Goal: Task Accomplishment & Management: Manage account settings

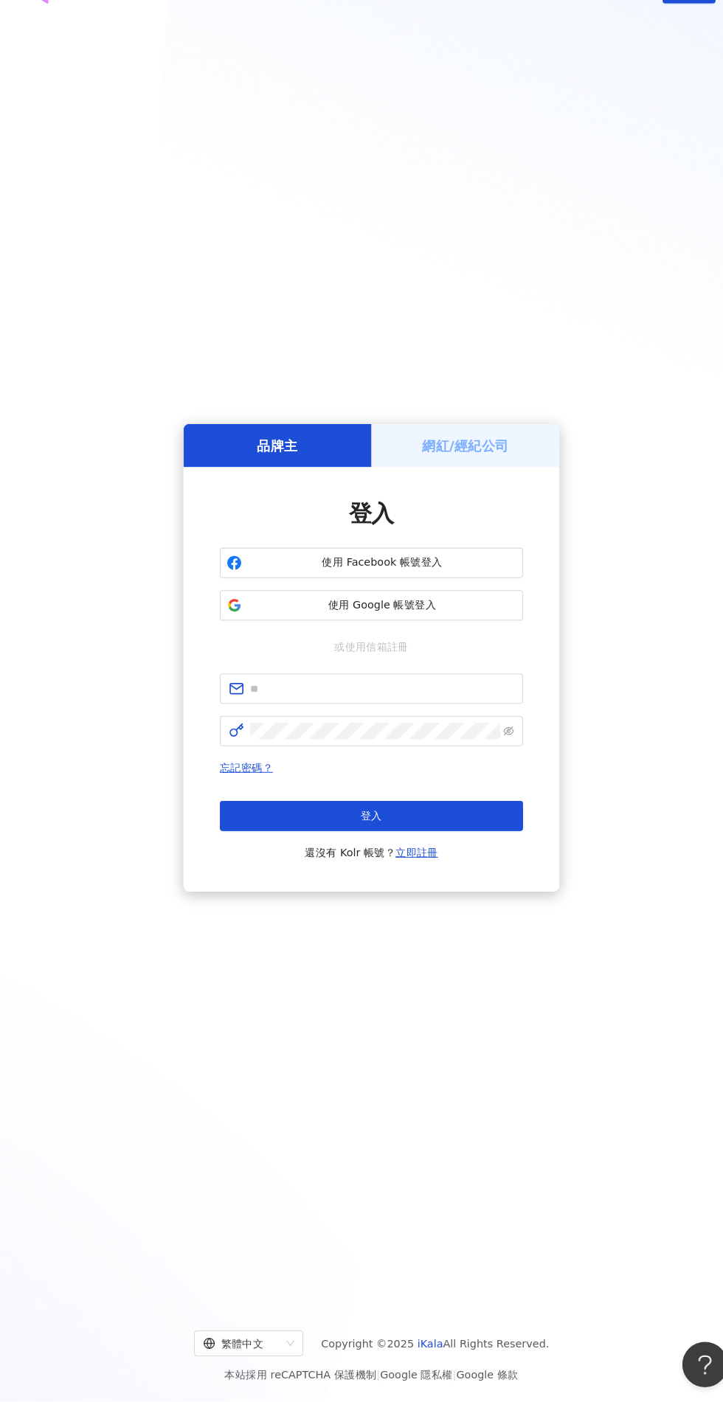
scroll to position [8, 0]
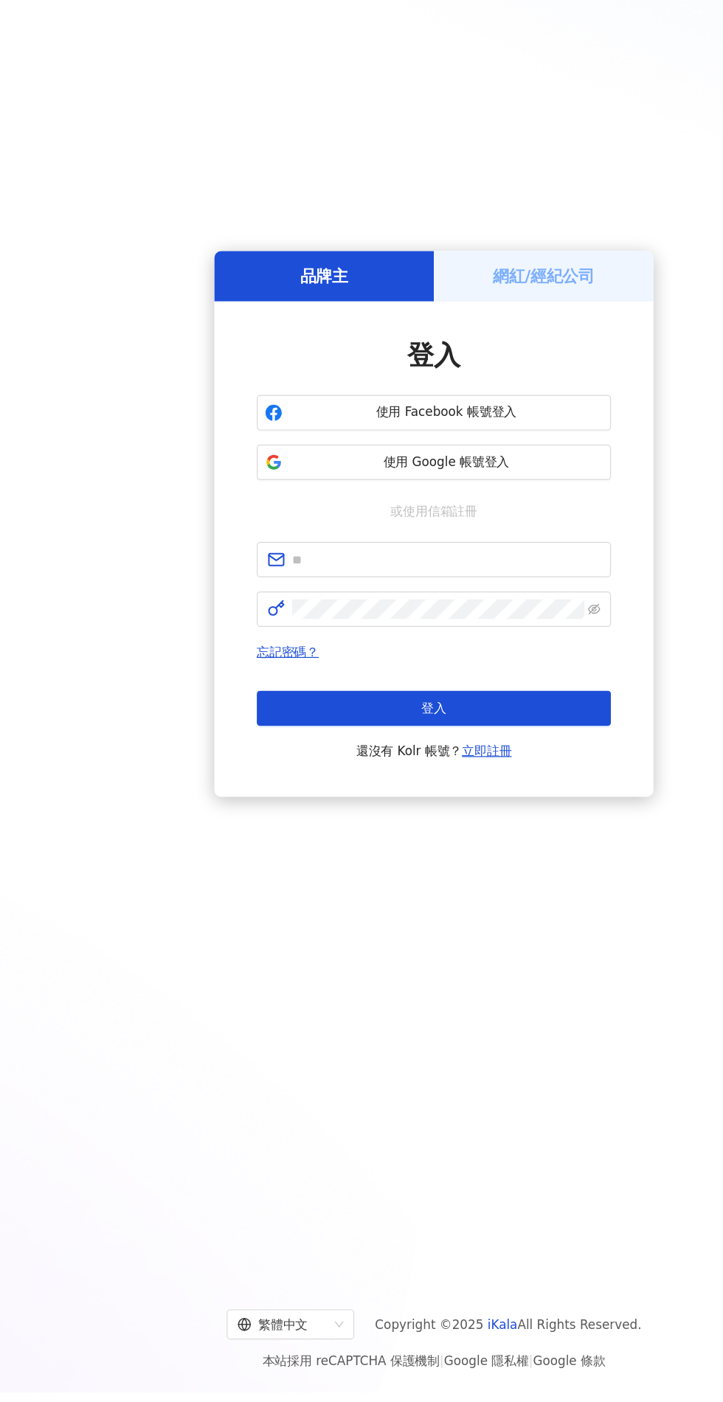
click at [107, 932] on div "品牌主 網紅/經紀公司 登入 使用 Facebook 帳號登入 使用 Google 帳號登入 或使用信箱註冊 忘記密碼？ 登入 還沒有 Kolr 帳號？ 立即…" at bounding box center [361, 670] width 687 height 1226
click at [500, 484] on div "網紅/經紀公司" at bounding box center [452, 463] width 183 height 42
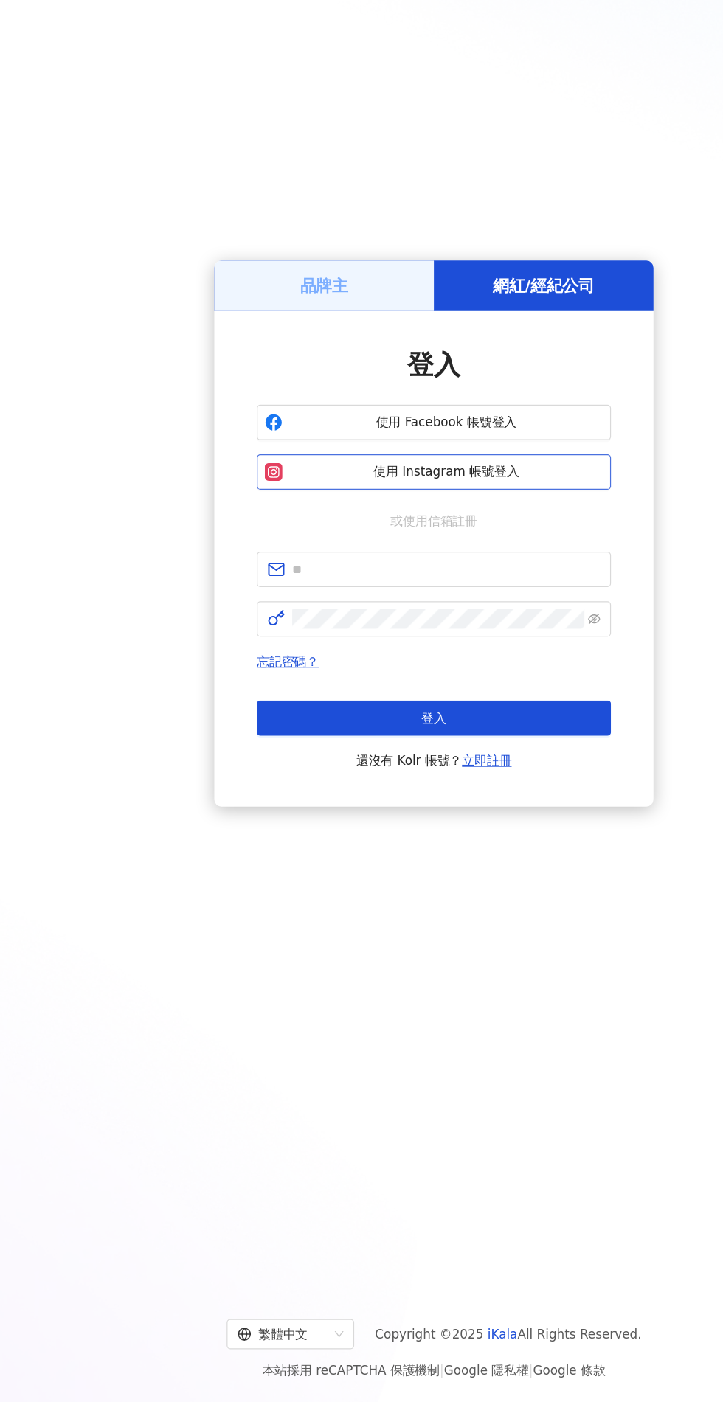
click at [442, 634] on span "使用 Instagram 帳號登入" at bounding box center [371, 626] width 261 height 15
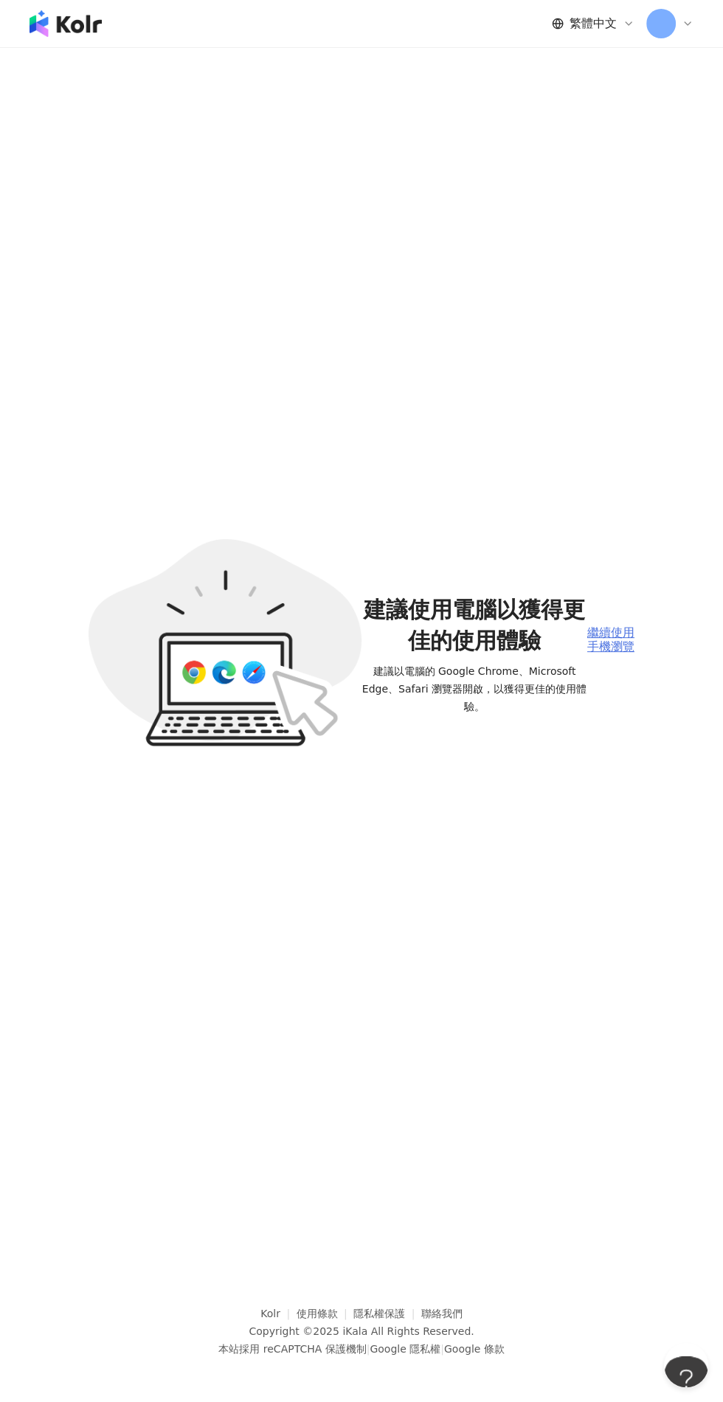
click at [611, 653] on div "繼續使用手機瀏覽" at bounding box center [610, 639] width 47 height 27
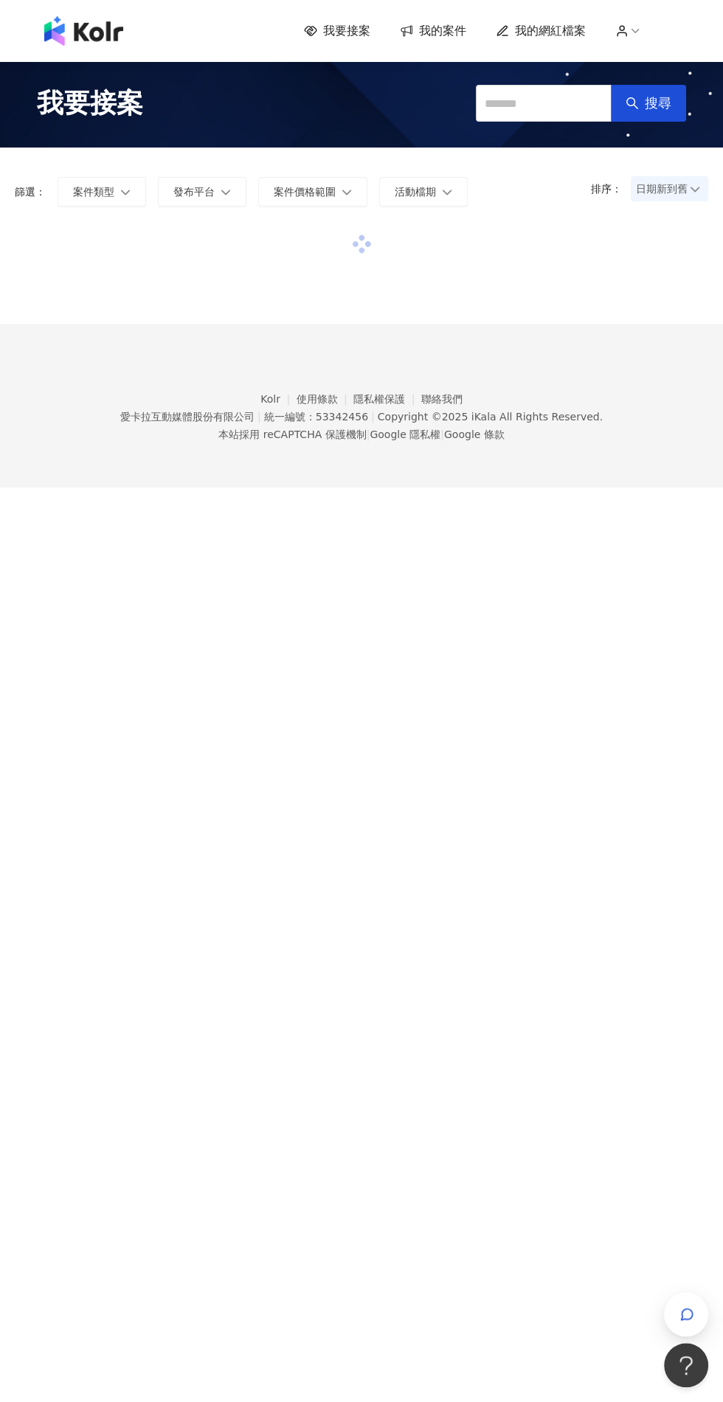
click at [503, 24] on icon at bounding box center [502, 30] width 13 height 13
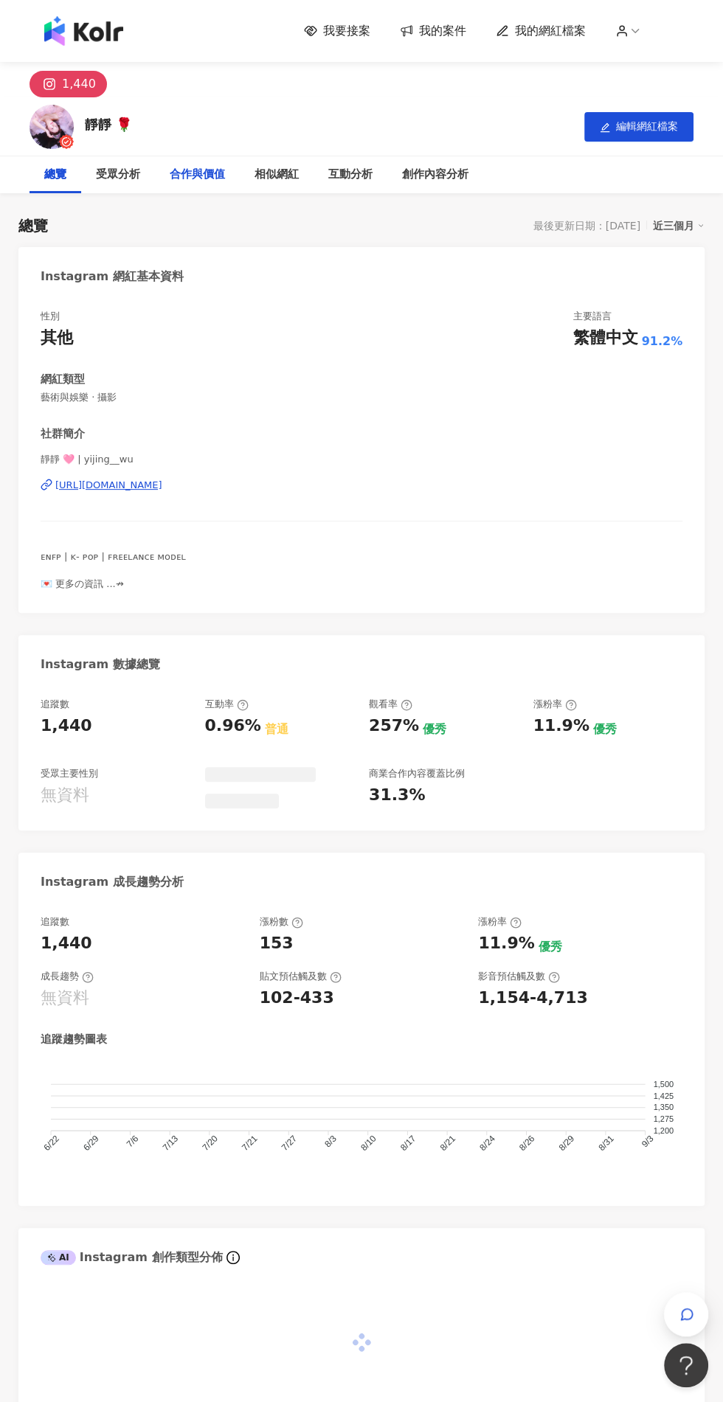
click at [176, 174] on div "合作與價值" at bounding box center [197, 175] width 55 height 18
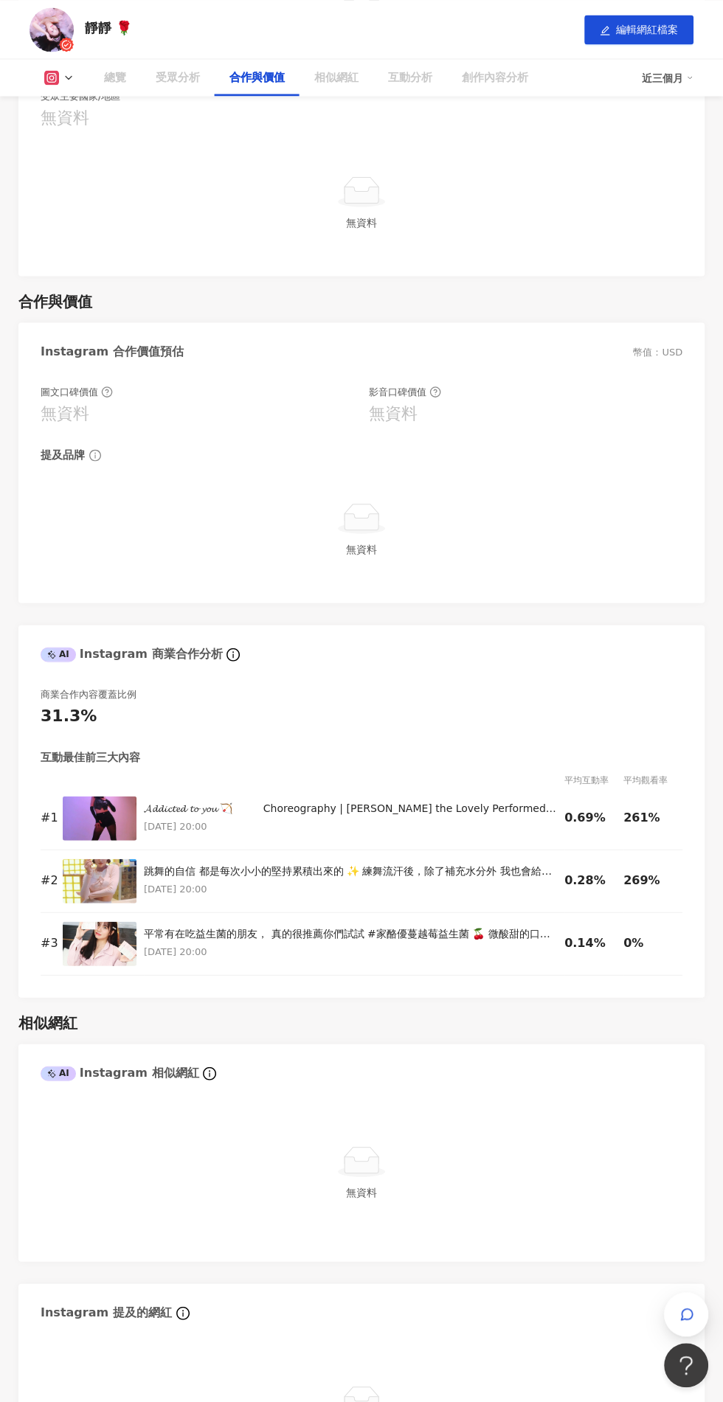
scroll to position [2109, 0]
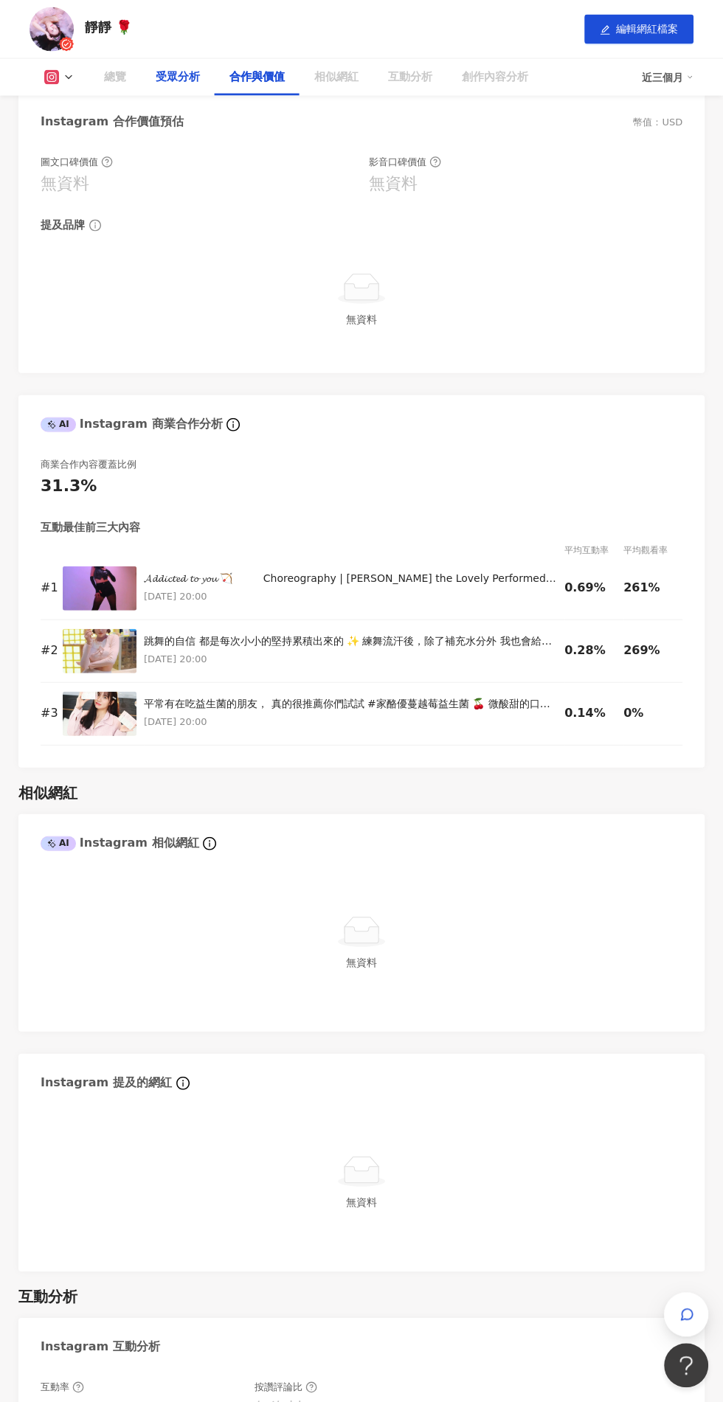
click at [191, 83] on div "受眾分析" at bounding box center [178, 78] width 44 height 18
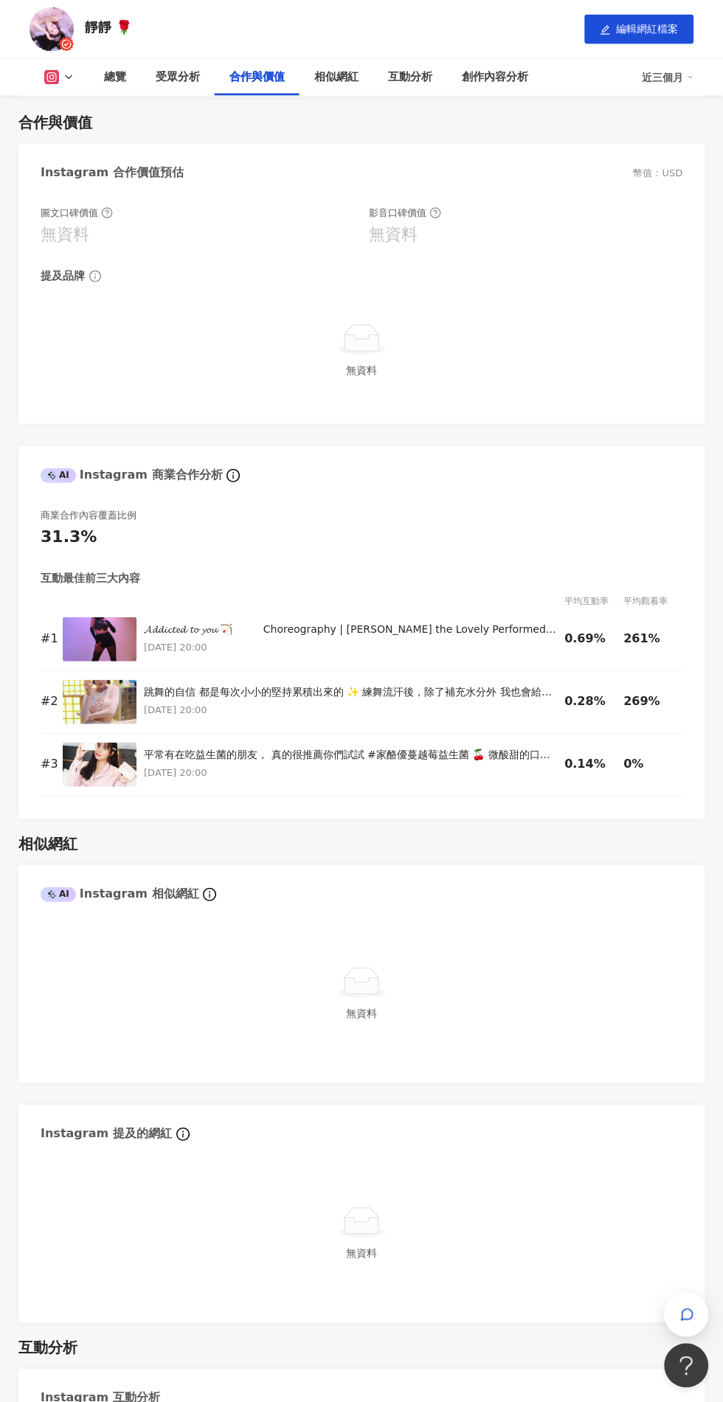
click at [68, 77] on icon at bounding box center [69, 78] width 12 height 12
click at [147, 73] on div "受眾分析" at bounding box center [178, 77] width 74 height 37
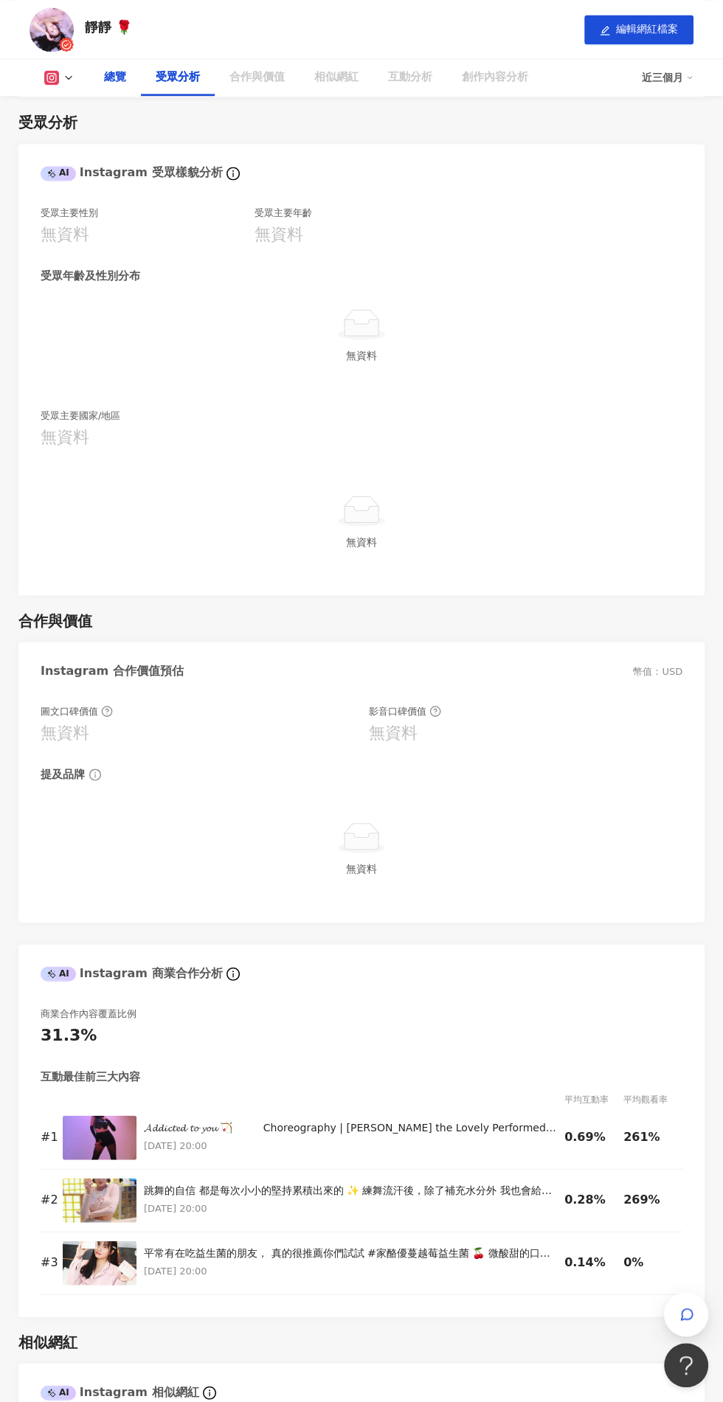
click at [123, 71] on div "總覽" at bounding box center [115, 78] width 22 height 18
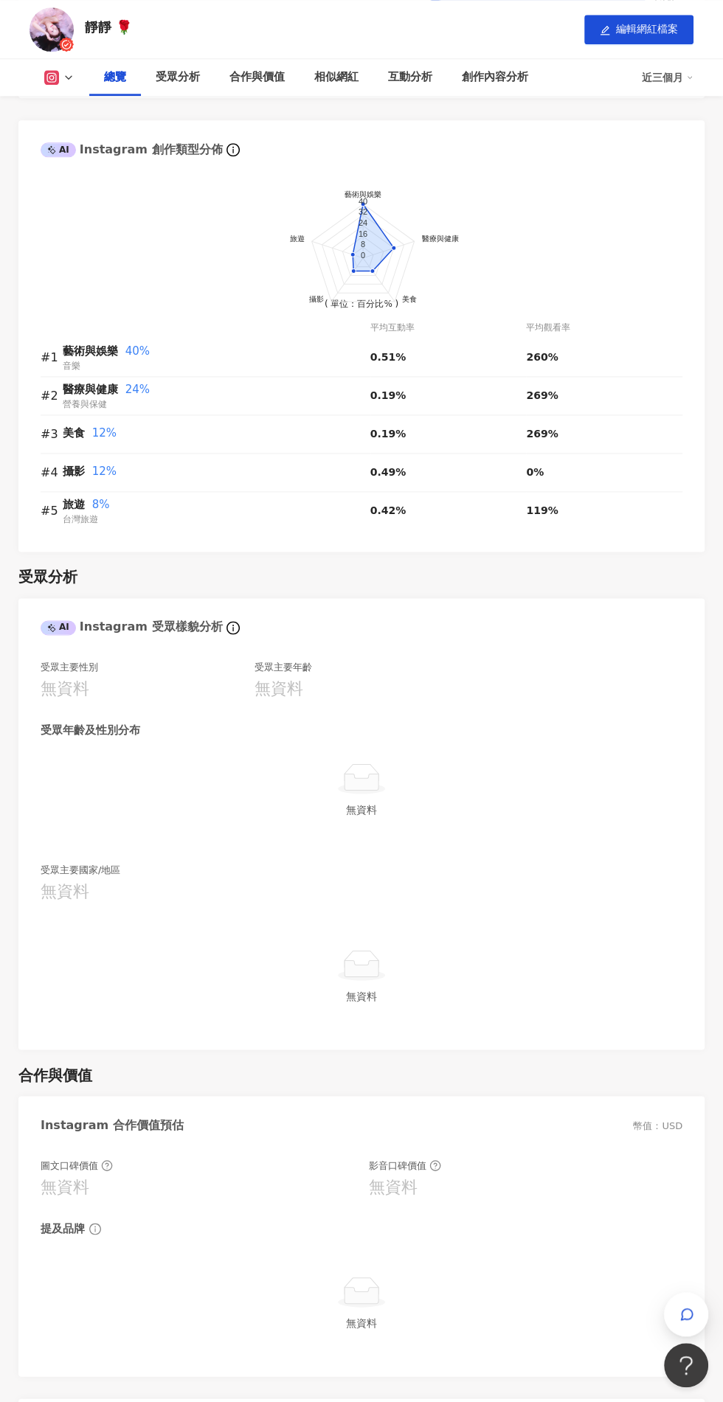
scroll to position [1025, 0]
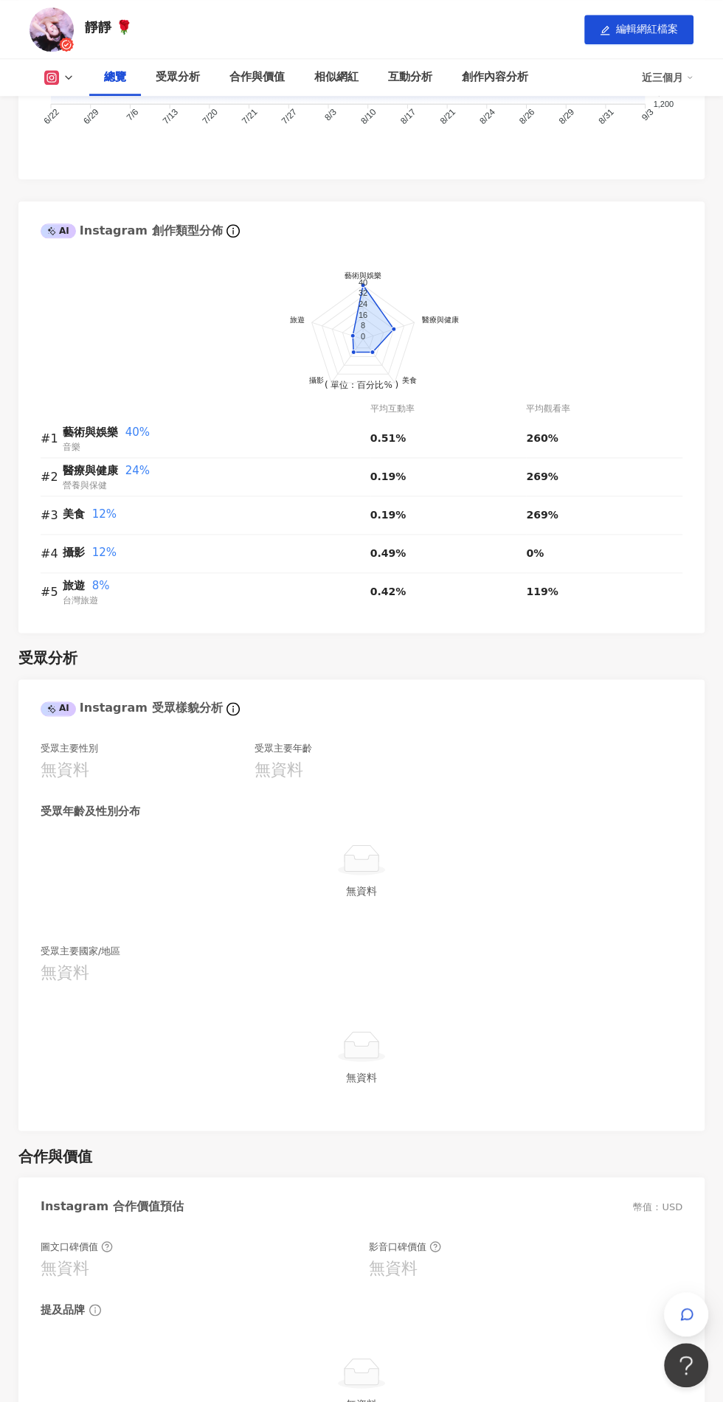
click at [119, 77] on div "總覽" at bounding box center [115, 78] width 22 height 18
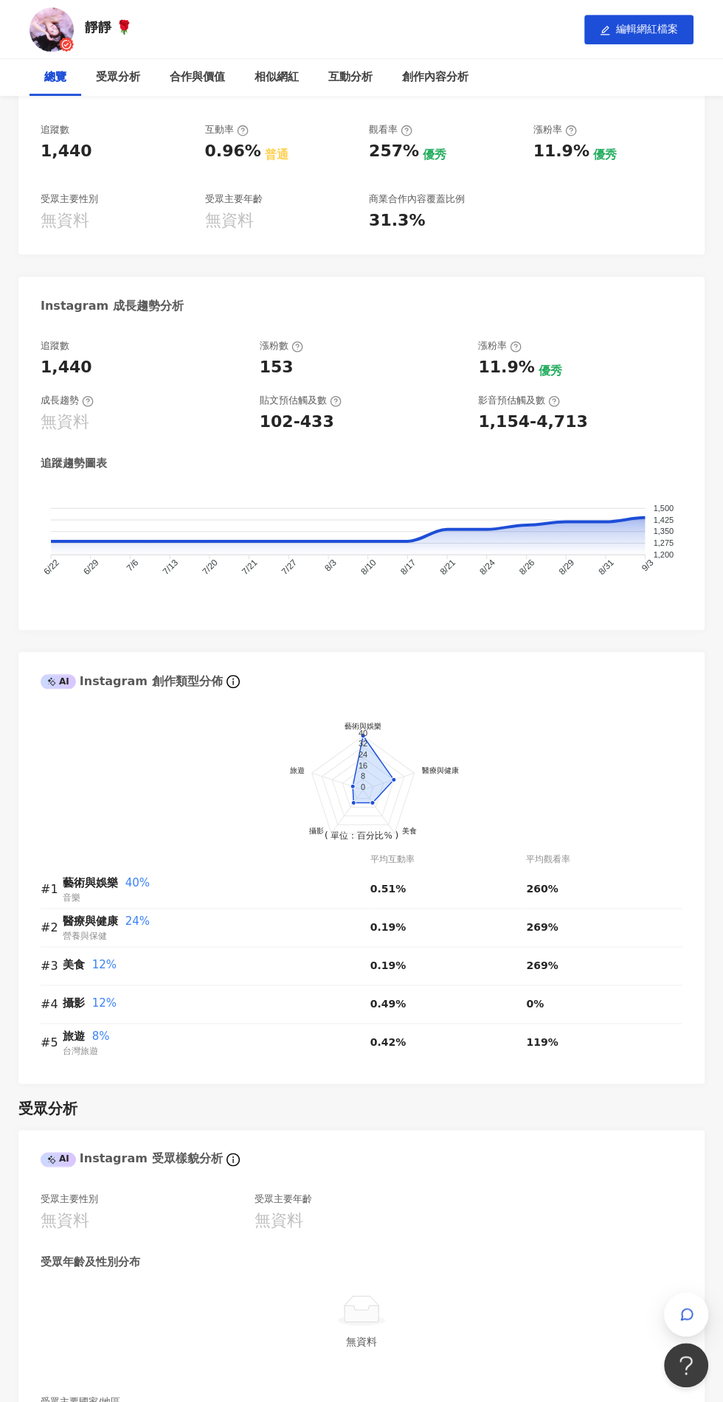
scroll to position [0, 0]
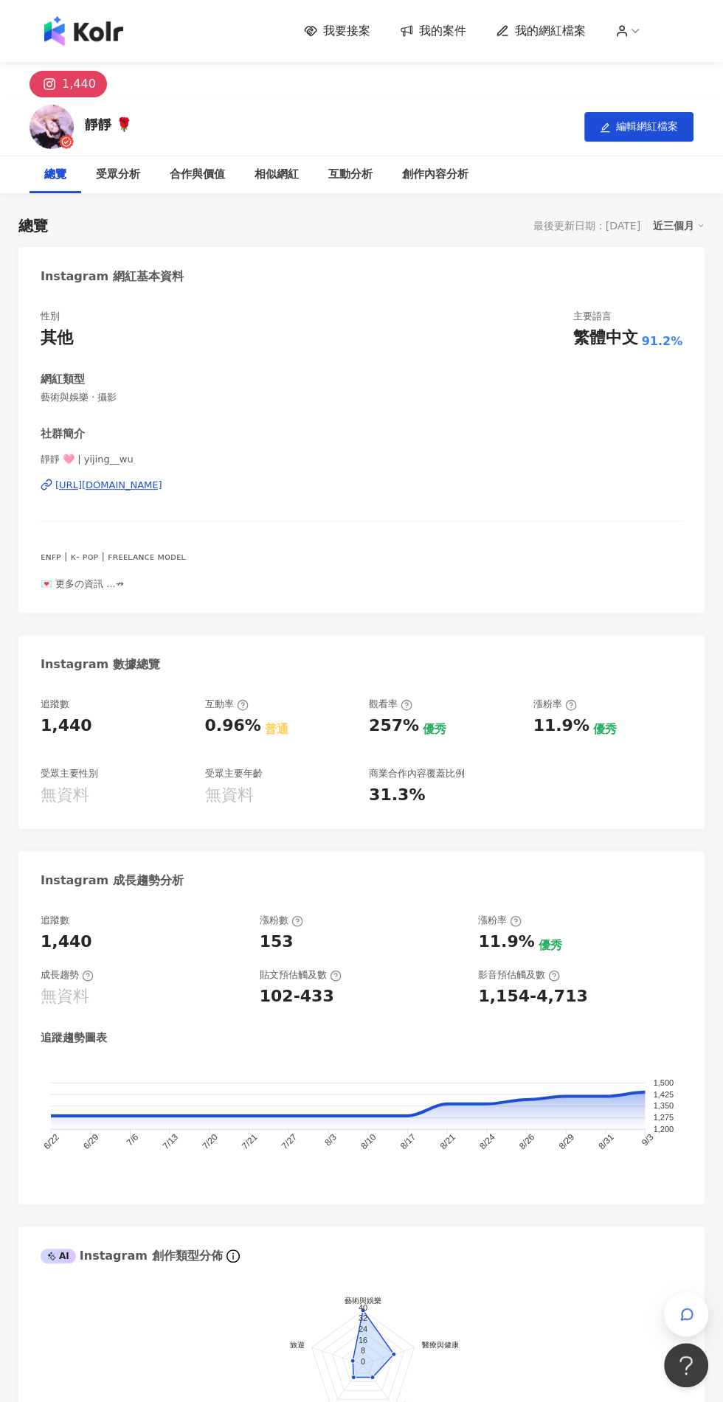
click at [441, 30] on span "我的案件" at bounding box center [442, 31] width 47 height 16
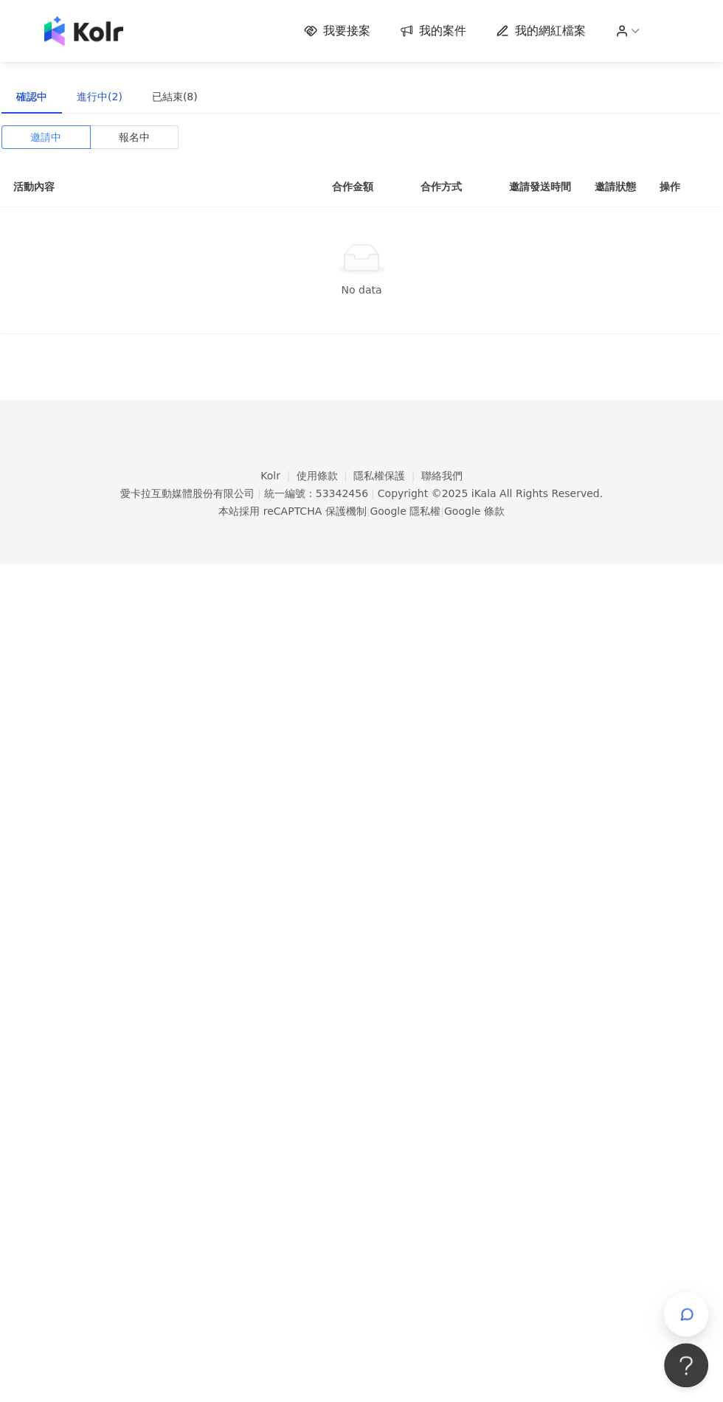
click at [110, 88] on div "進行中(2)" at bounding box center [100, 96] width 46 height 16
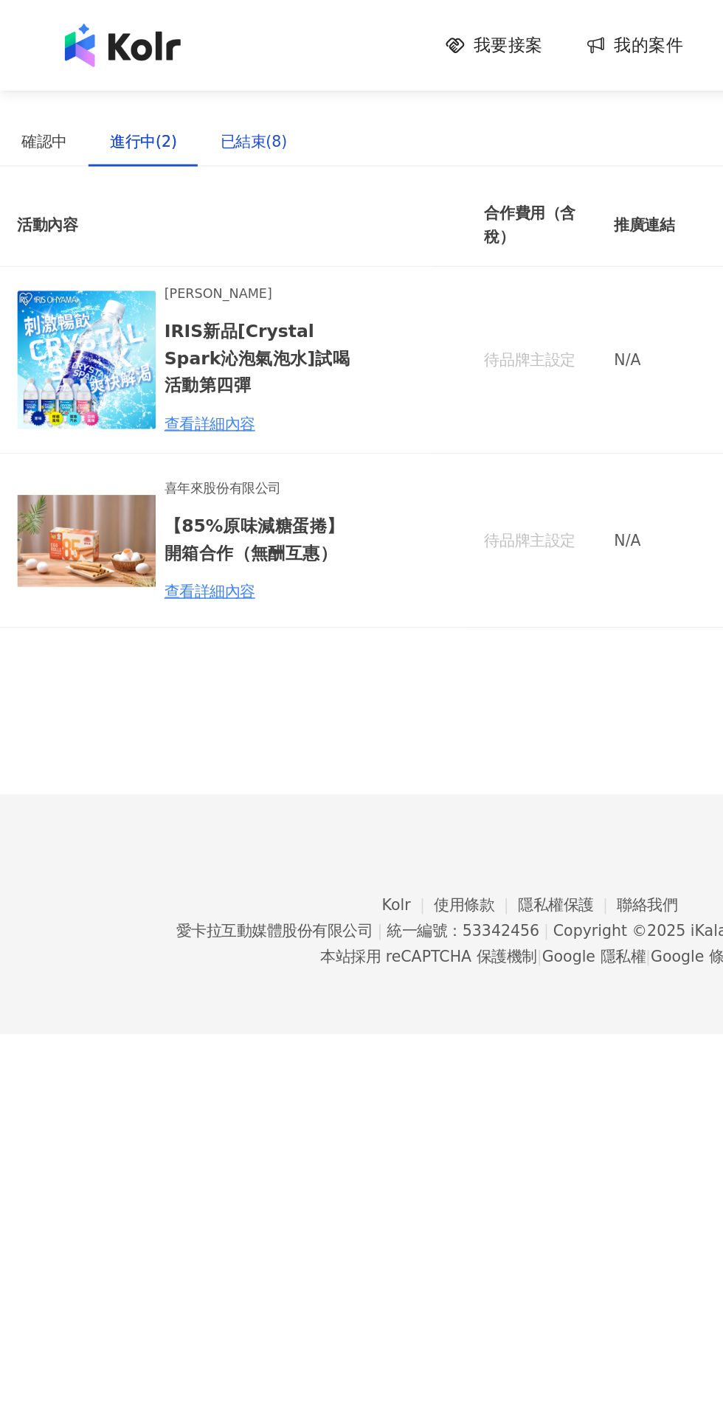
click at [191, 97] on div "已結束(8)" at bounding box center [173, 96] width 46 height 16
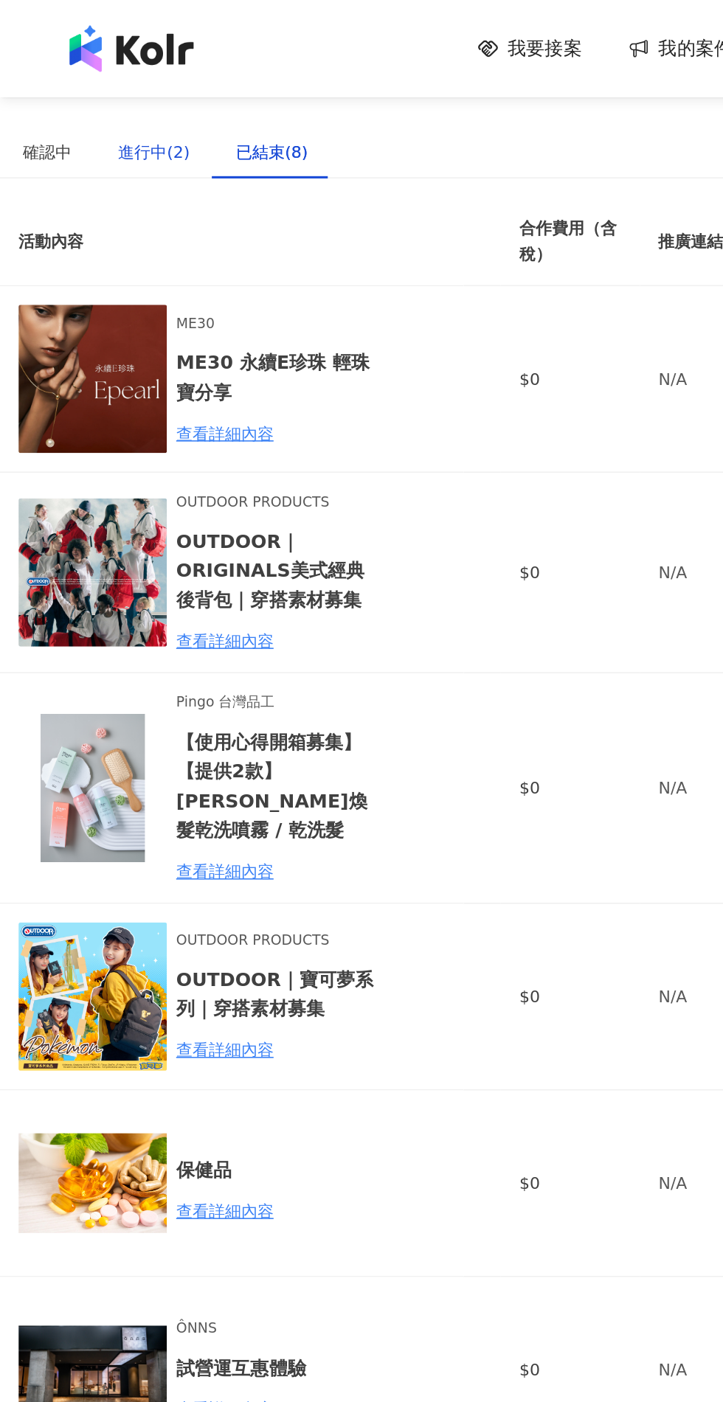
click at [89, 97] on div "進行中(2)" at bounding box center [98, 96] width 46 height 16
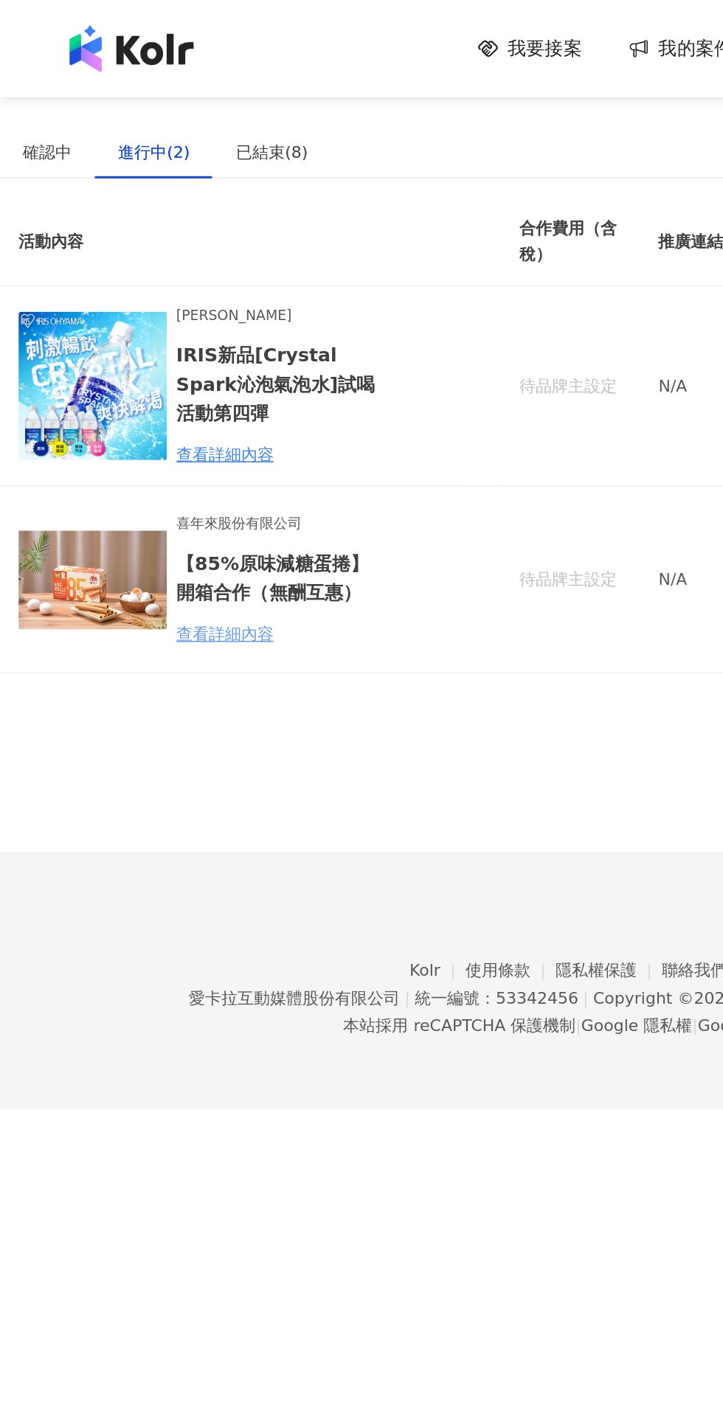
click at [168, 406] on div "查看詳細內容" at bounding box center [176, 403] width 129 height 16
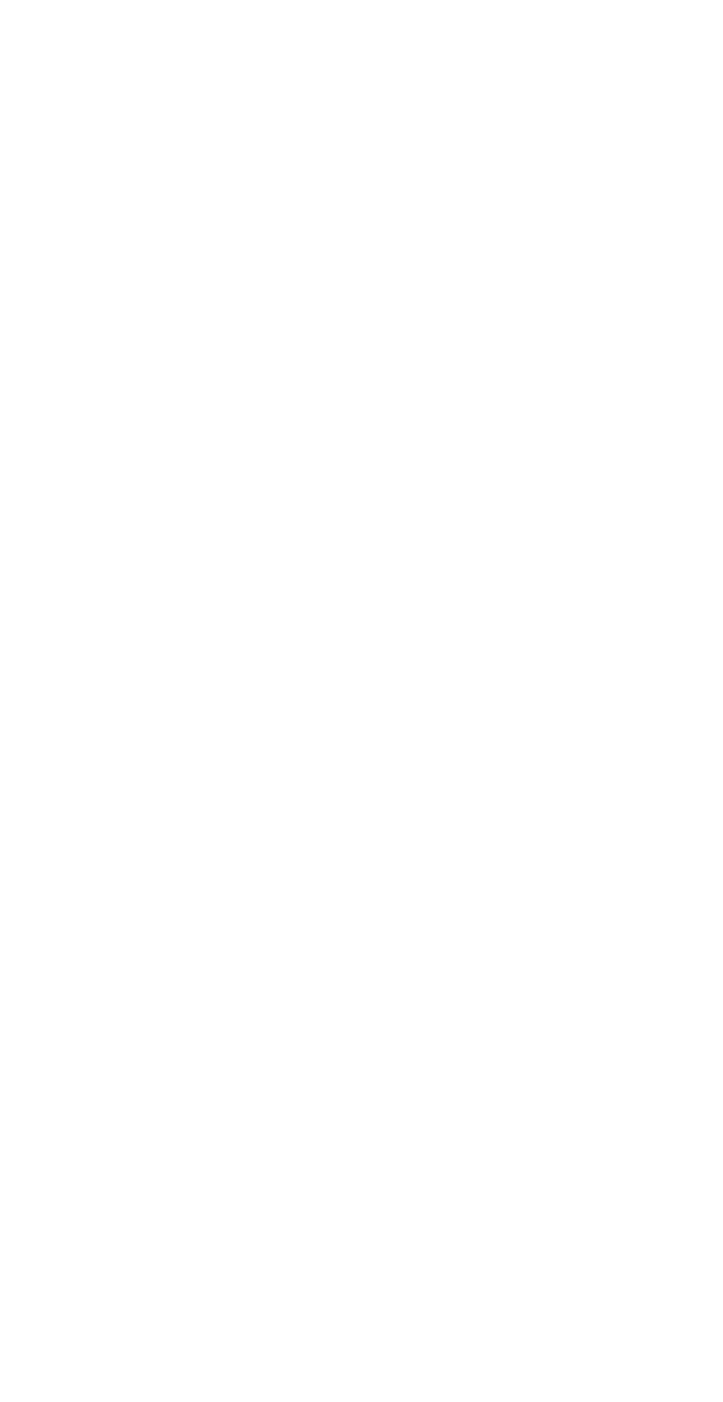
scroll to position [0, 6]
click at [392, 181] on div "合作細節" at bounding box center [371, 182] width 41 height 16
click at [392, 180] on div "合作細節" at bounding box center [371, 182] width 41 height 16
copy div "原味減糖蛋捲"
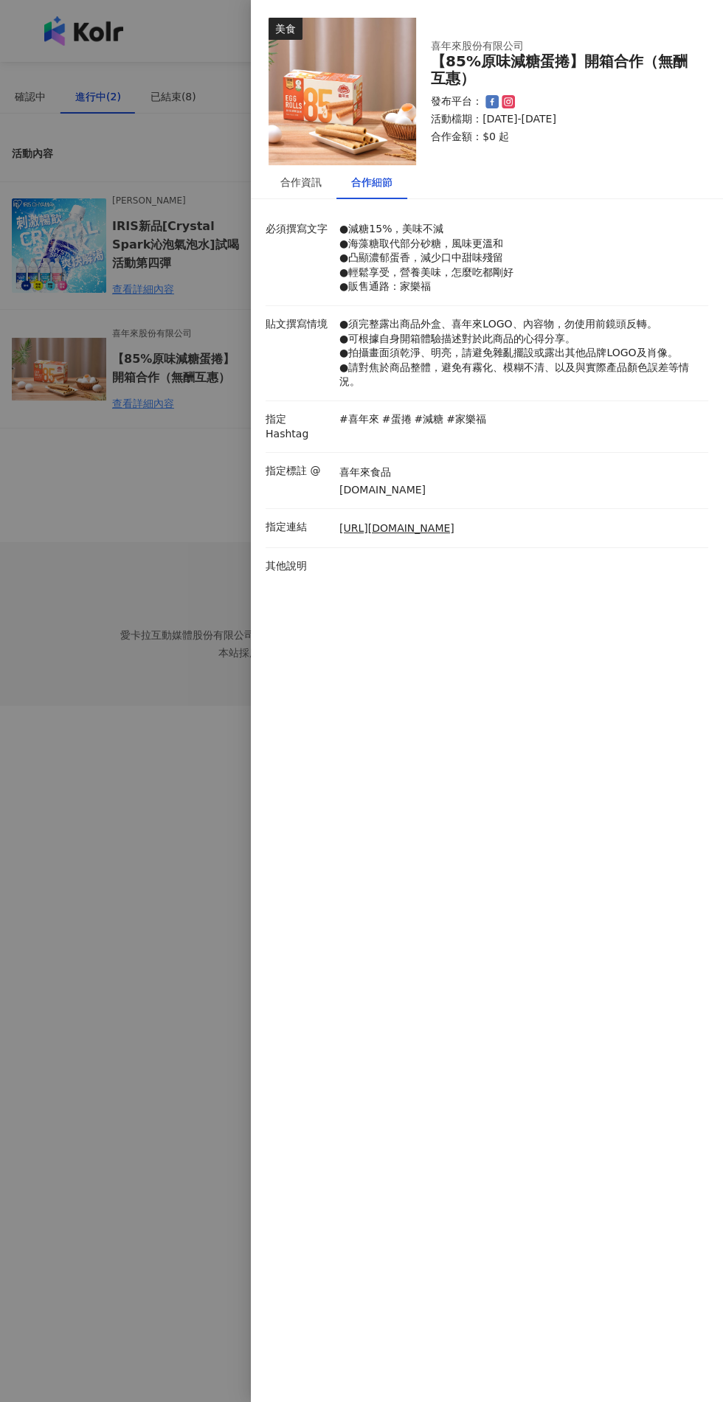
click at [477, 790] on div at bounding box center [361, 701] width 723 height 1402
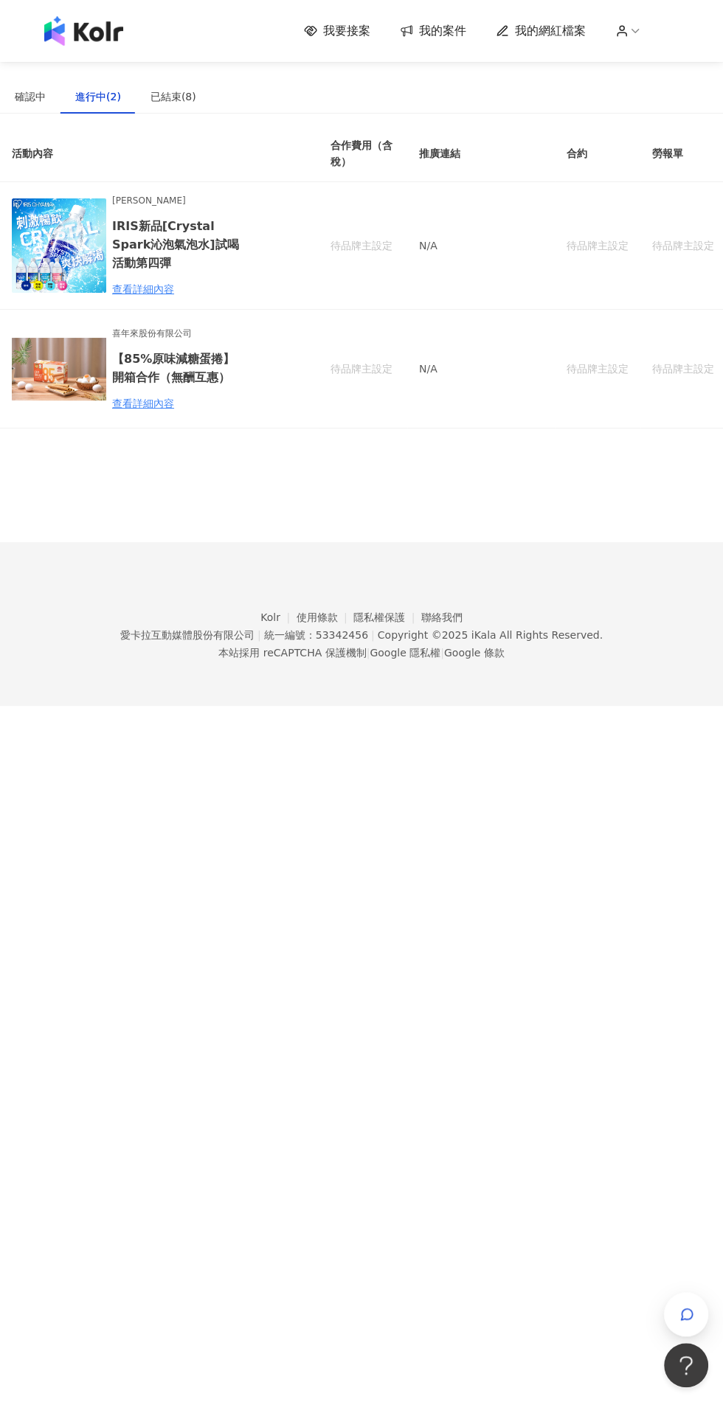
click at [427, 380] on td "N/A" at bounding box center [480, 369] width 147 height 119
click at [161, 400] on div "查看詳細內容" at bounding box center [176, 403] width 129 height 16
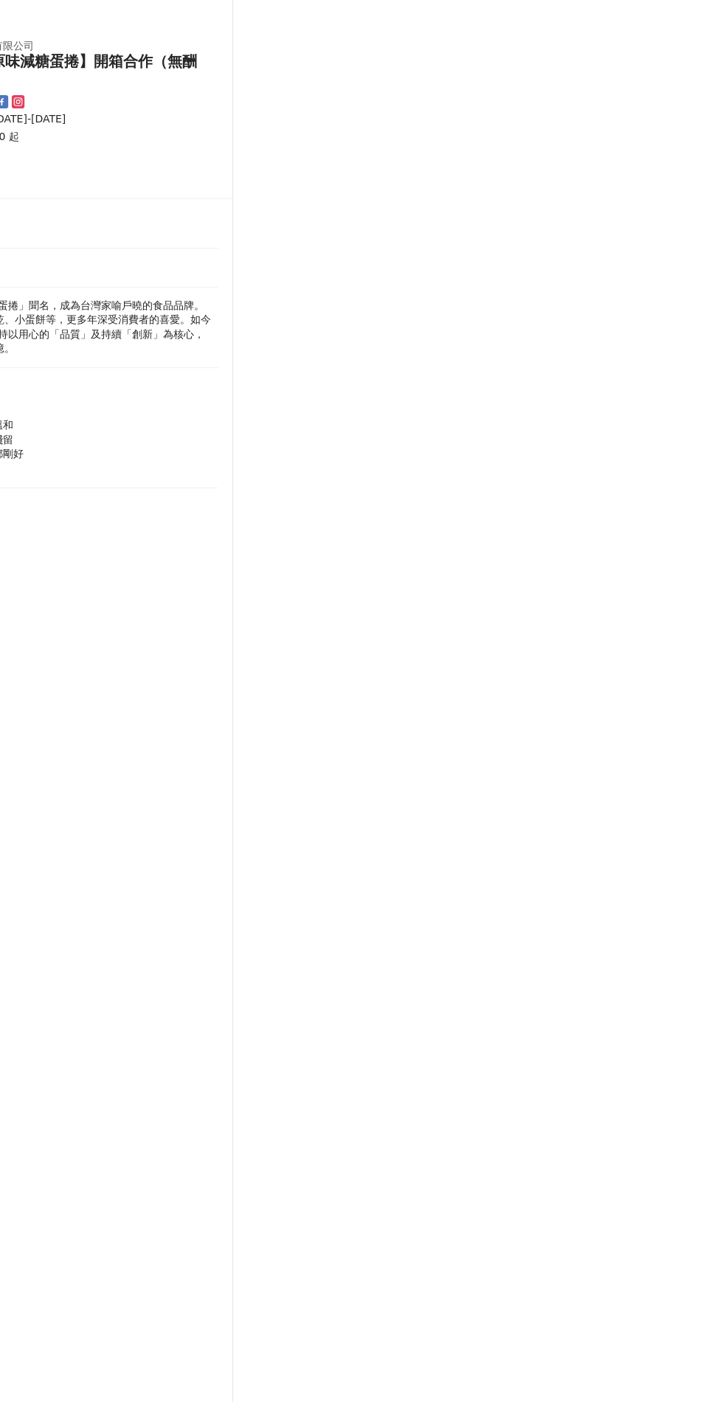
scroll to position [0, 12]
click at [392, 181] on div "合作細節" at bounding box center [371, 182] width 41 height 16
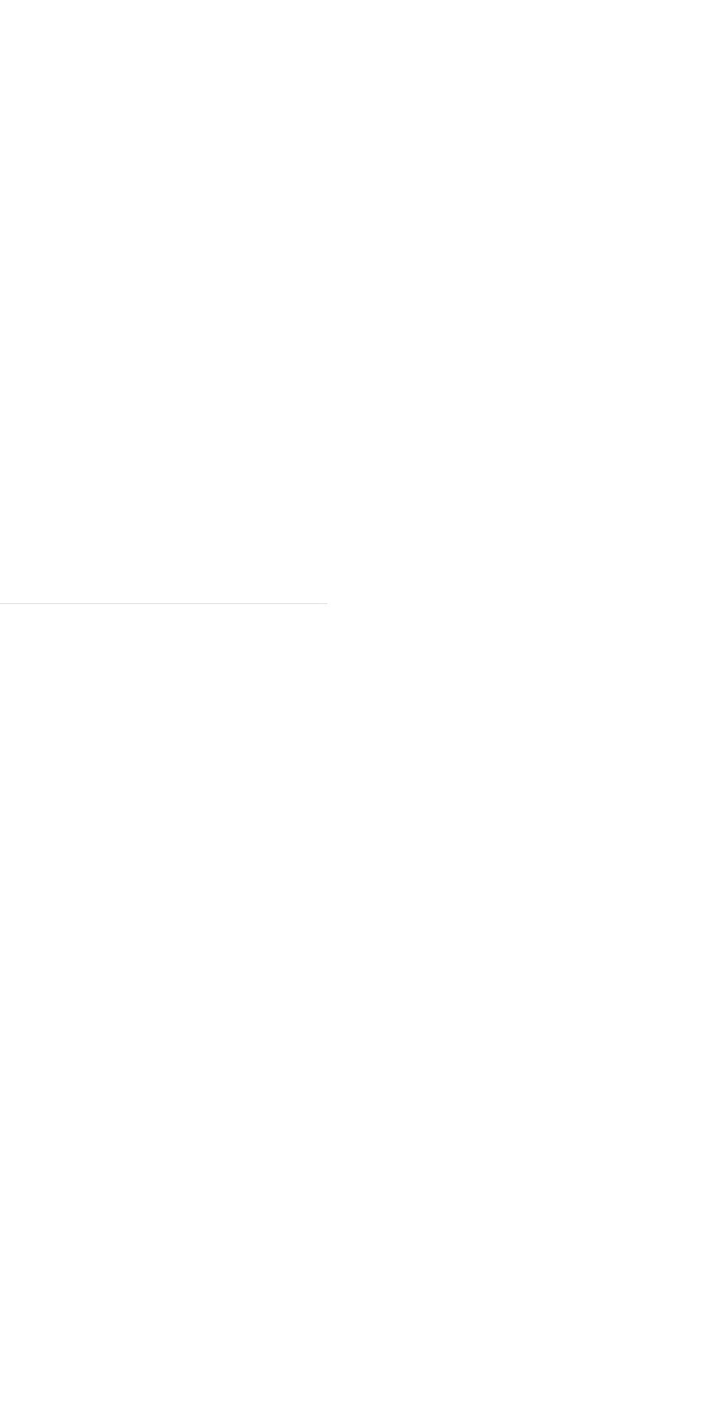
scroll to position [0, 0]
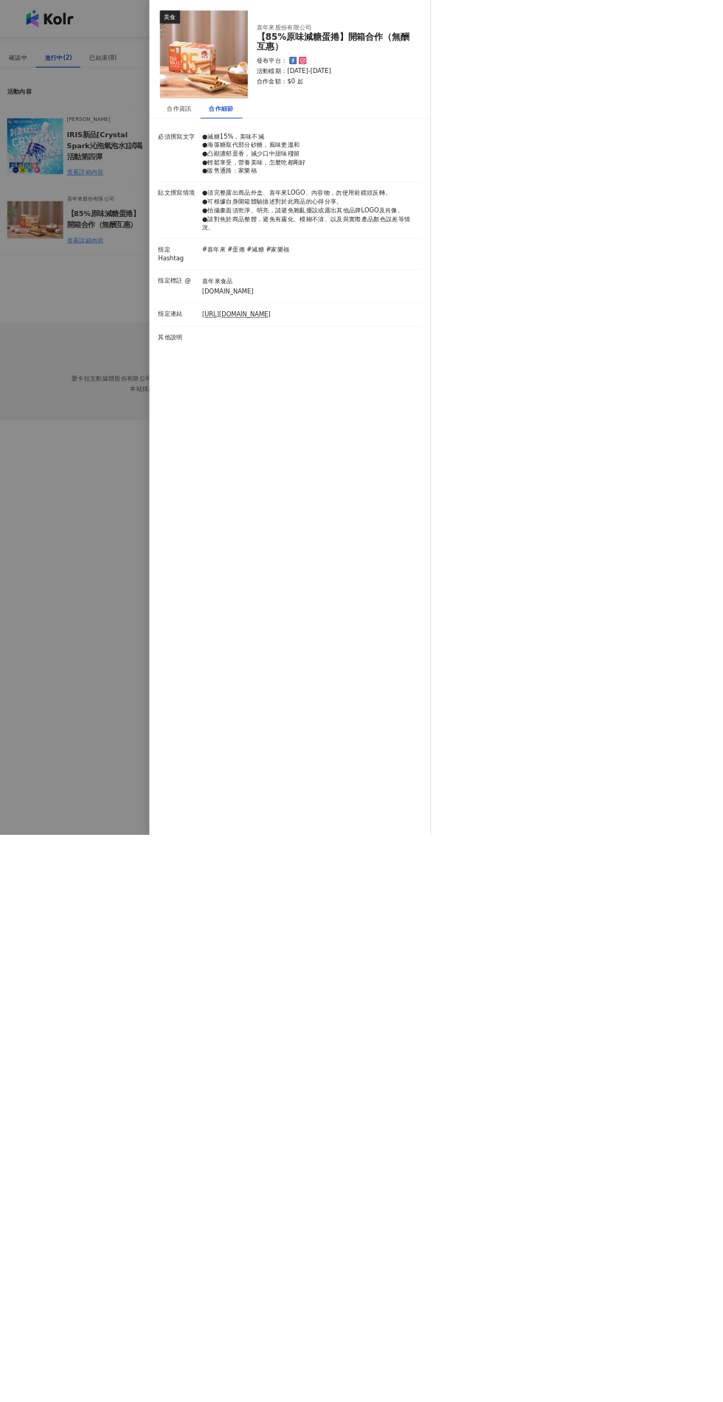
click at [388, 1401] on div at bounding box center [361, 701] width 723 height 1402
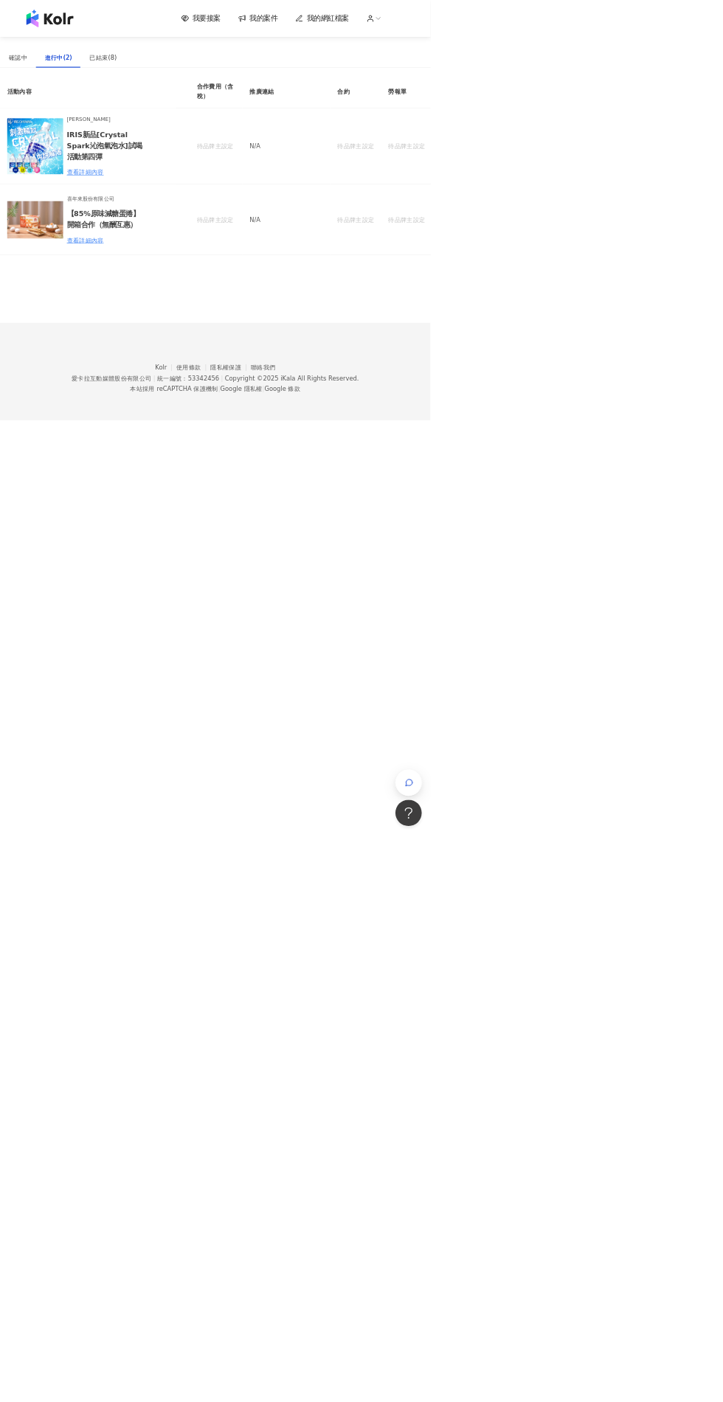
scroll to position [0, 12]
click at [694, 1321] on icon "button" at bounding box center [686, 1314] width 15 height 15
